Goal: Information Seeking & Learning: Check status

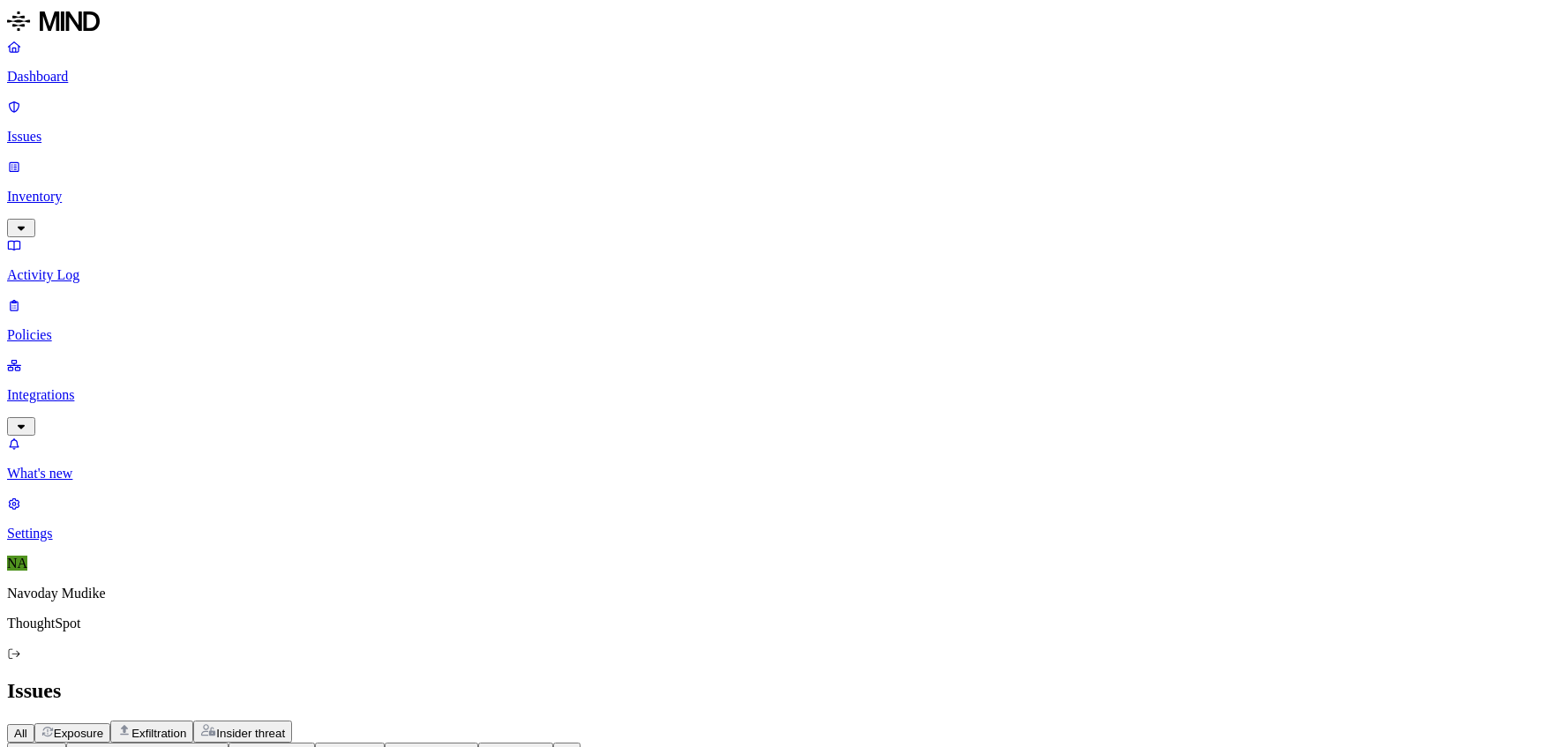
click at [28, 222] on icon "button" at bounding box center [21, 227] width 14 height 11
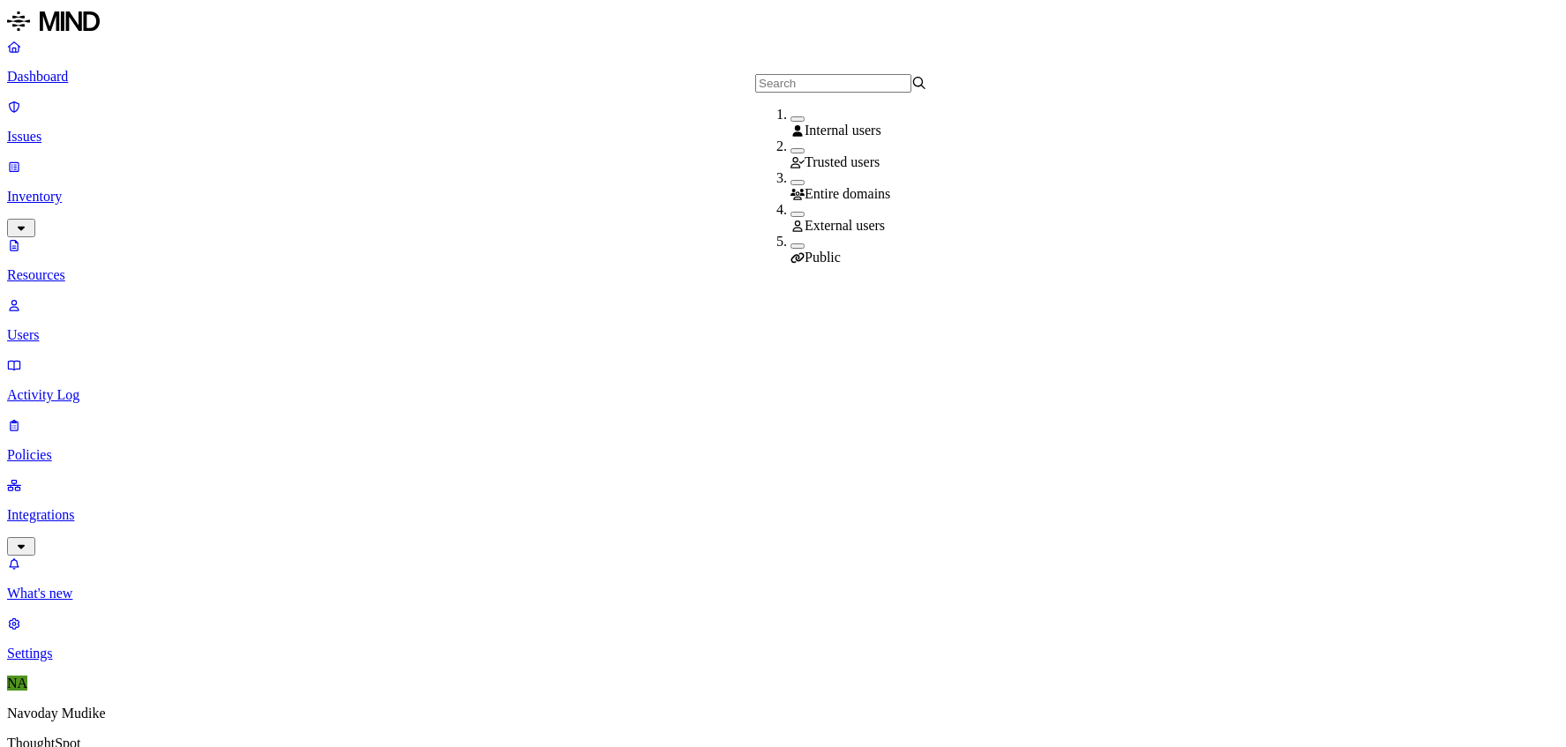
click at [790, 249] on button "button" at bounding box center [797, 245] width 14 height 5
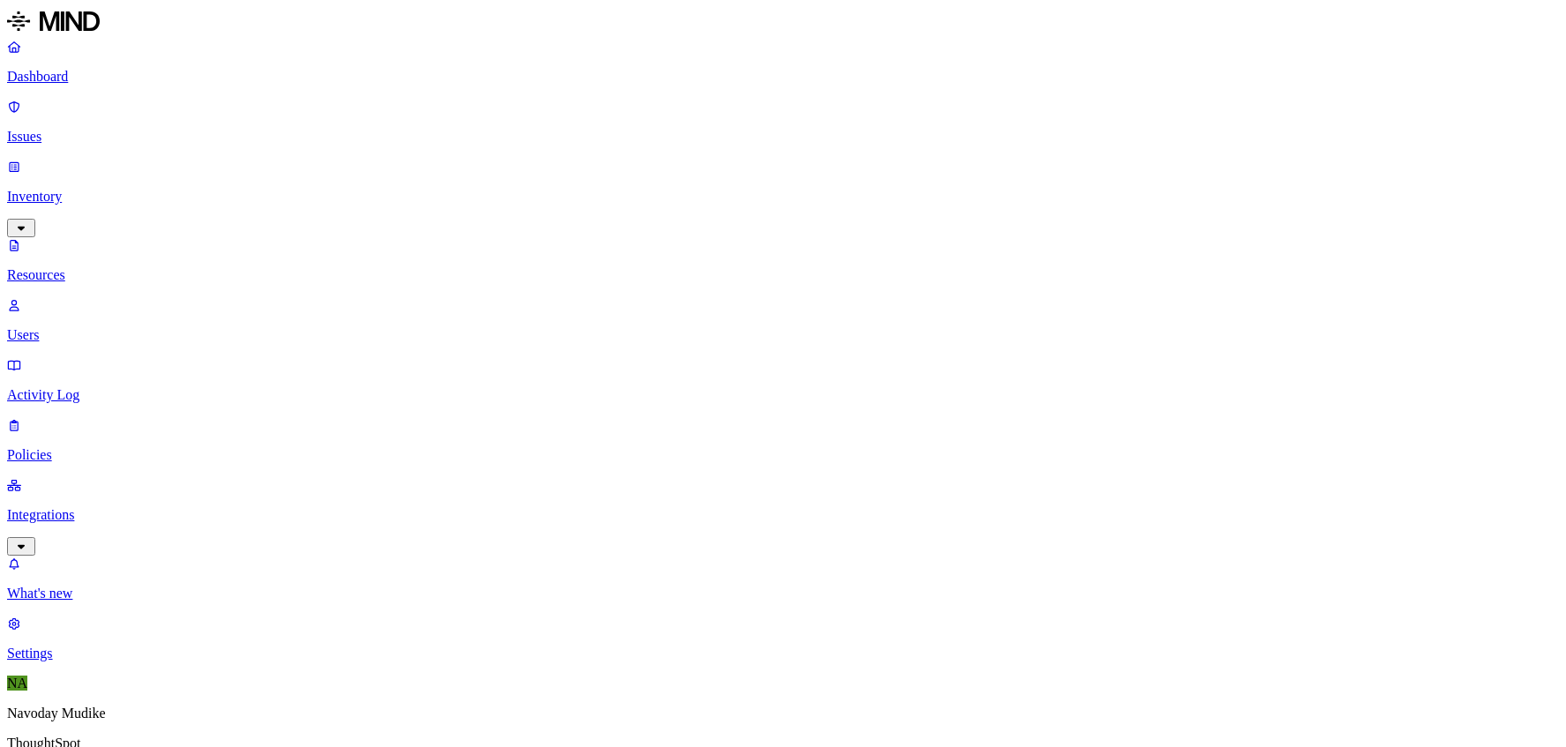
click at [71, 129] on p "Issues" at bounding box center [782, 137] width 1551 height 16
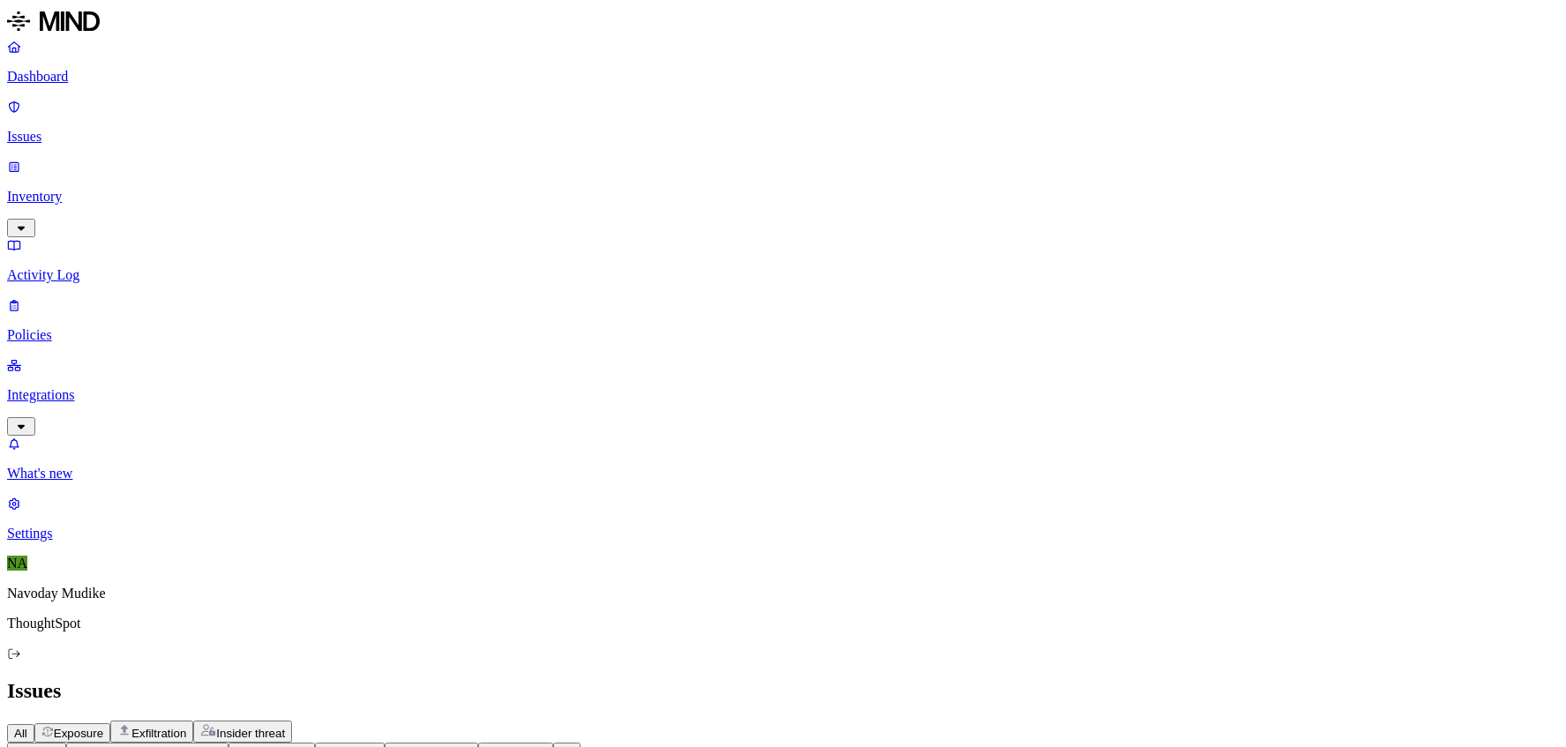
click at [1186, 679] on h2 "Issues" at bounding box center [782, 691] width 1551 height 24
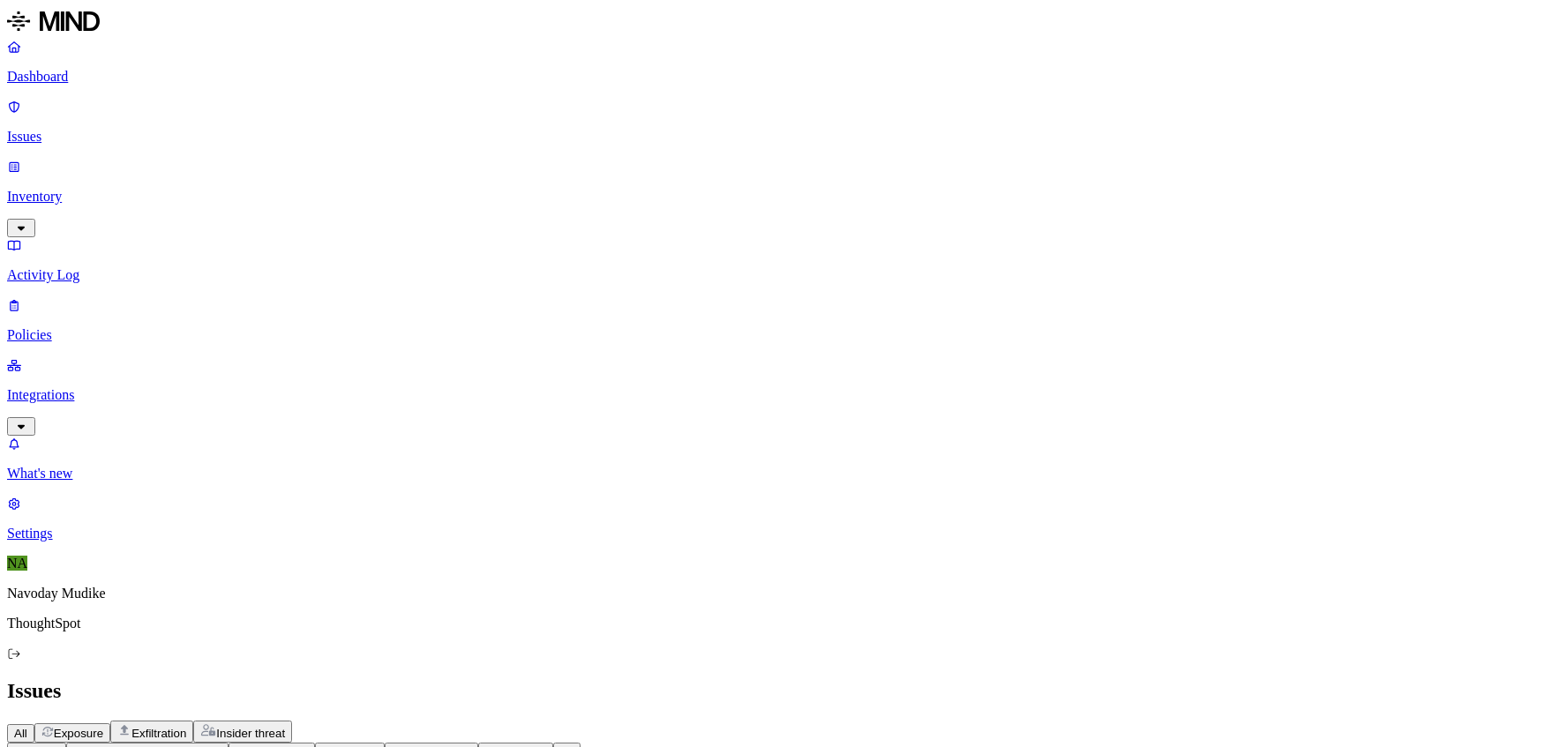
click at [1088, 721] on div "All Exposure Exfiltration Insider threat" at bounding box center [782, 732] width 1551 height 22
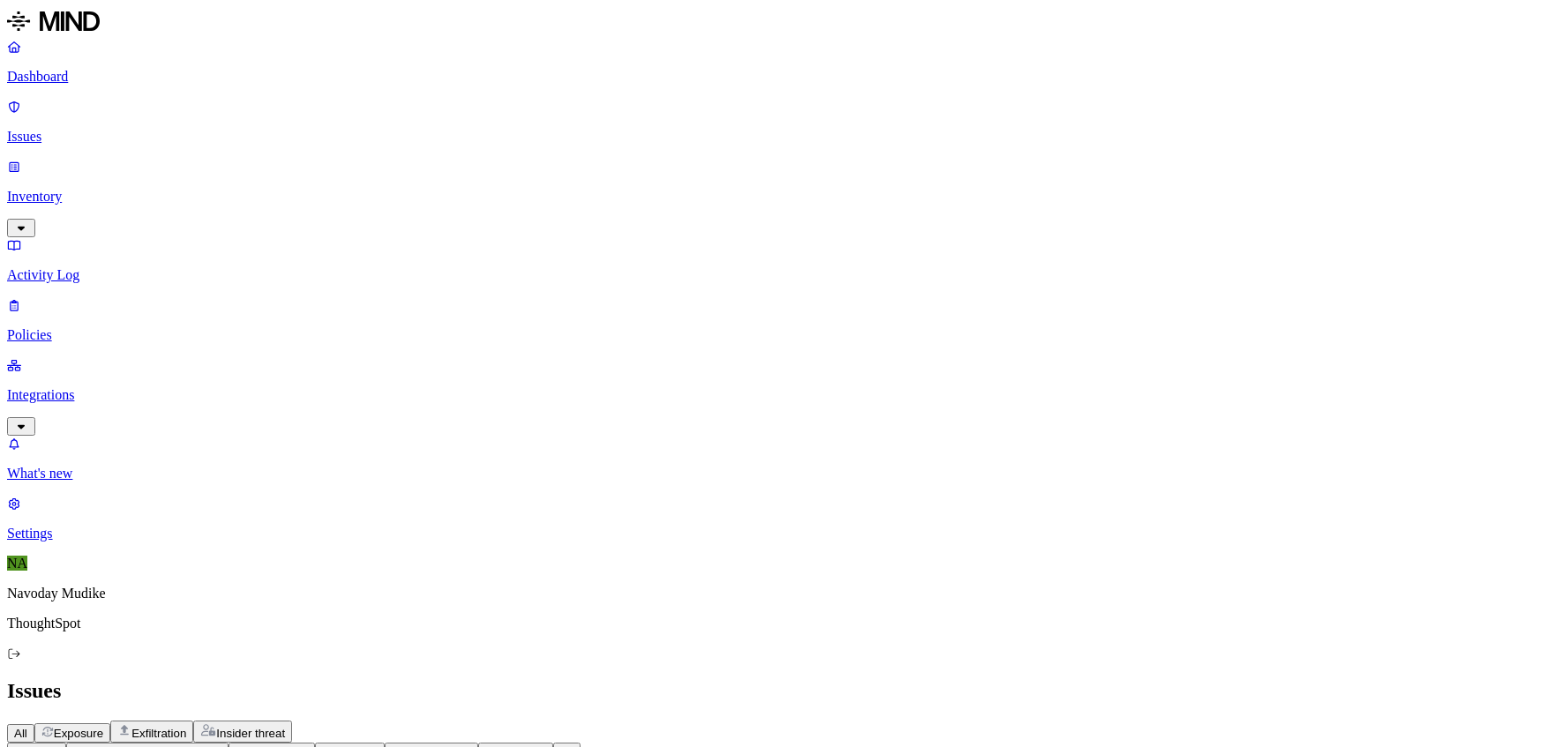
scroll to position [116, 0]
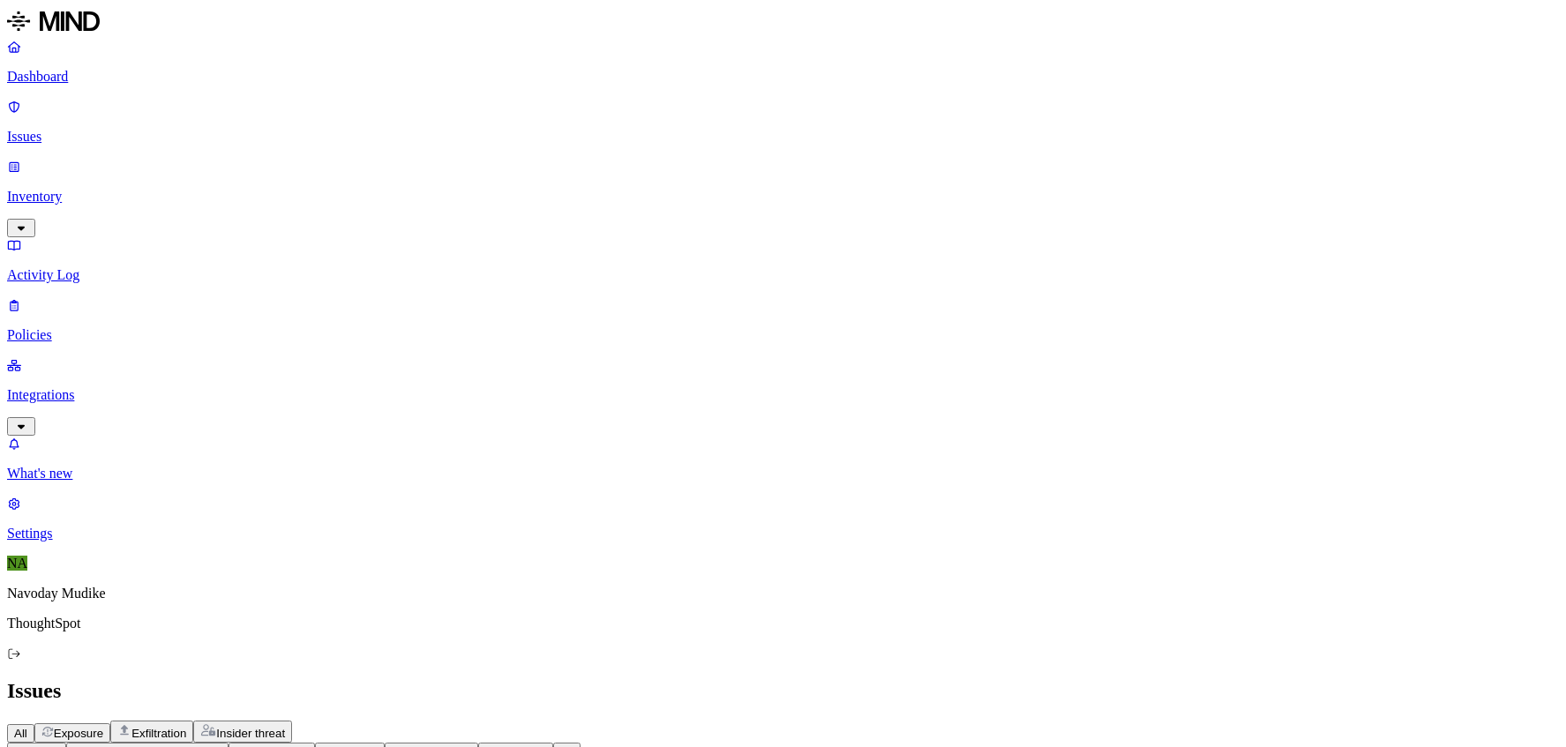
click at [1013, 721] on div "All Exposure Exfiltration Insider threat" at bounding box center [782, 732] width 1551 height 22
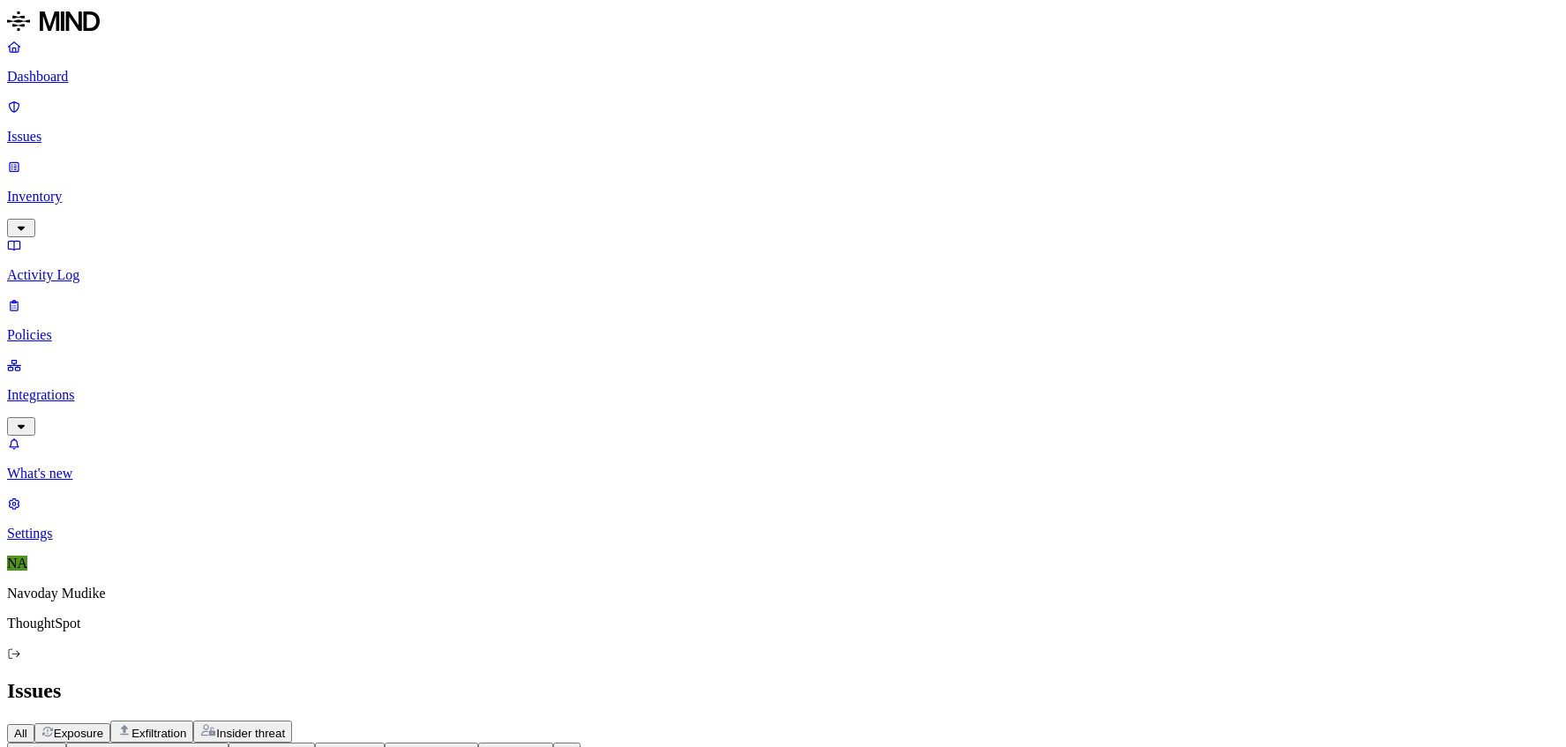
click at [1049, 721] on div "All Exposure Exfiltration Insider threat" at bounding box center [782, 732] width 1551 height 22
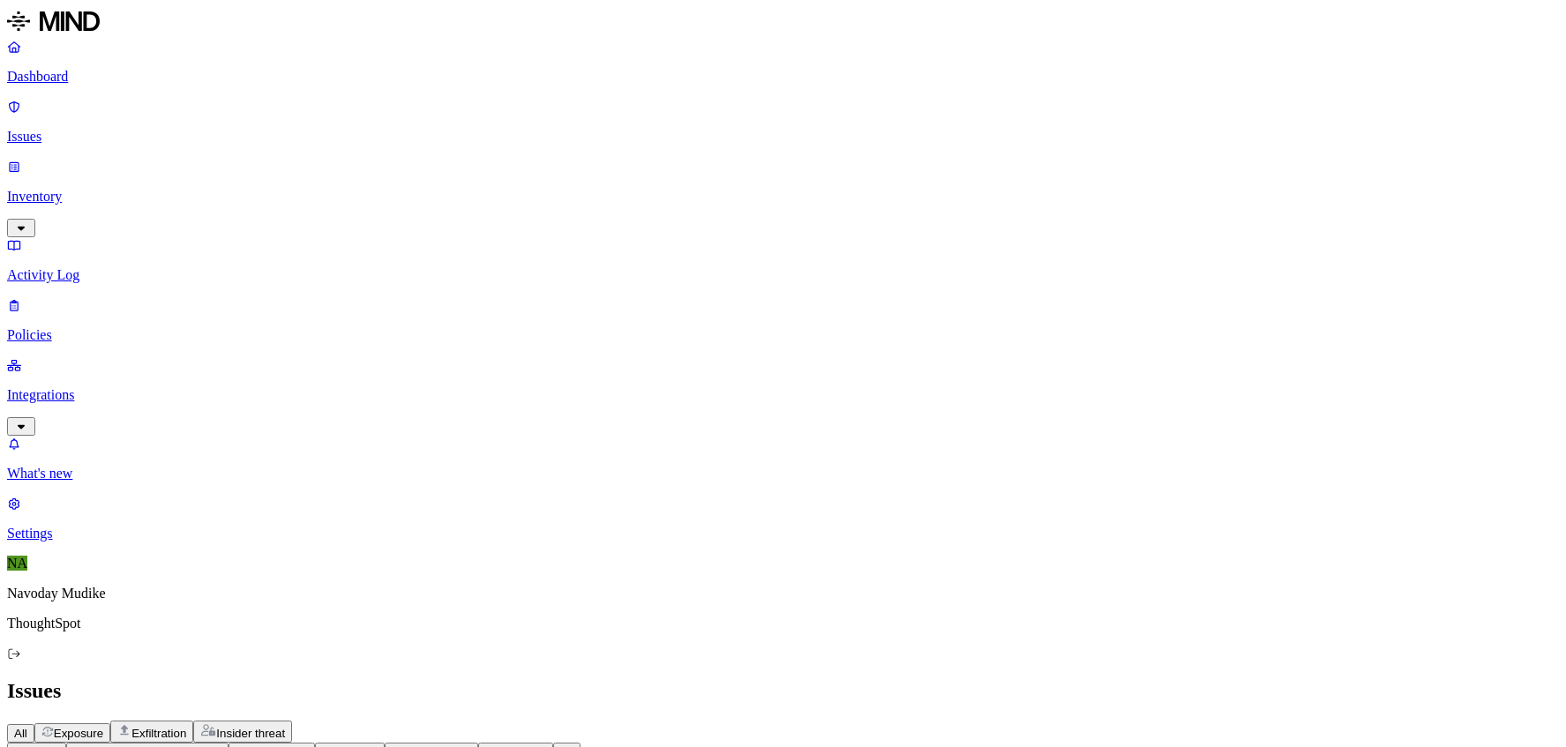
click at [1125, 679] on h2 "Issues" at bounding box center [782, 691] width 1551 height 24
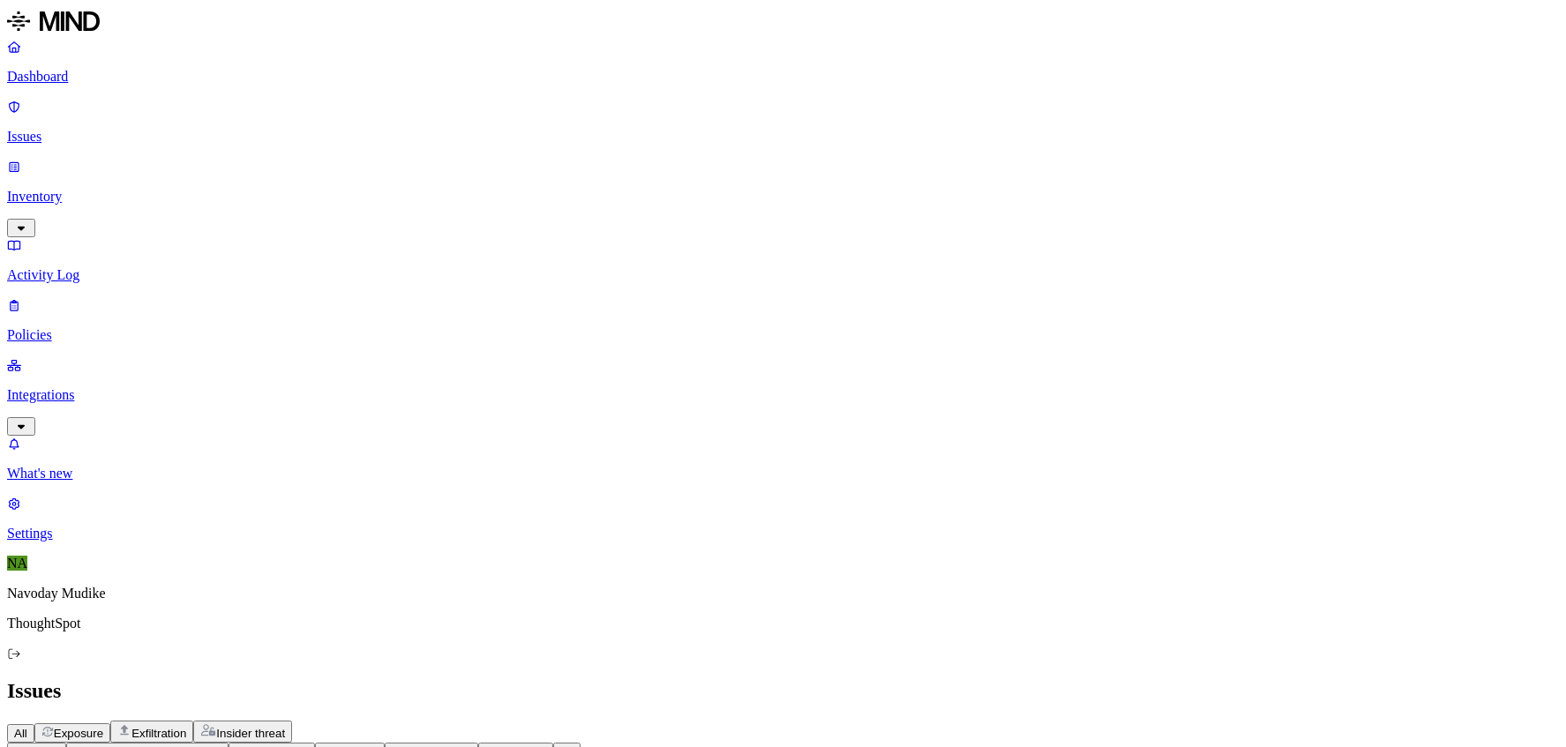
click at [964, 679] on div "Issues" at bounding box center [782, 691] width 1551 height 24
click at [1053, 679] on div "Issues" at bounding box center [782, 691] width 1551 height 24
